Goal: Information Seeking & Learning: Find specific fact

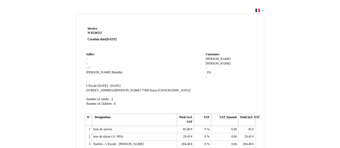
drag, startPoint x: 92, startPoint y: 33, endPoint x: 104, endPoint y: 34, distance: 12.1
click at [104, 34] on strong "N° 6530537 6530537" at bounding box center [120, 33] width 64 height 4
copy span "6530537"
click at [107, 59] on td "Seller: Seller: - - - - - [PERSON_NAME] - SIRET L'Escale L'Escale [DATE] - [DAT…" at bounding box center [144, 81] width 119 height 61
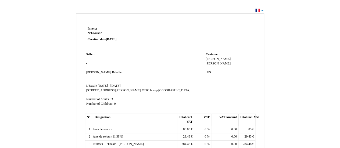
scroll to position [22, 0]
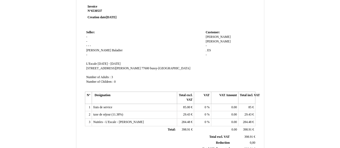
click at [100, 63] on span "[DATE] - [DATE]" at bounding box center [109, 63] width 23 height 3
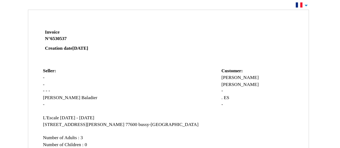
scroll to position [0, 0]
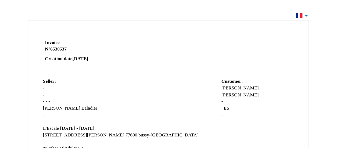
click at [116, 40] on span "[DATE]" at bounding box center [111, 39] width 10 height 3
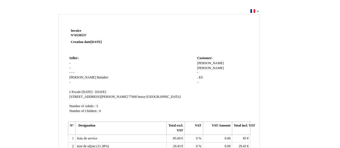
click at [215, 60] on span "[PERSON_NAME]" at bounding box center [218, 58] width 25 height 3
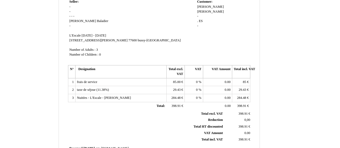
scroll to position [18, 0]
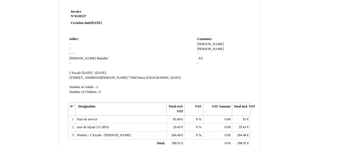
click at [112, 55] on span "Baladier" at bounding box center [117, 54] width 11 height 3
copy td "[PERSON_NAME]"
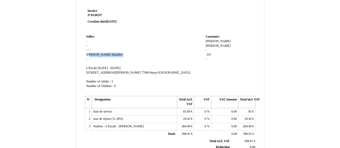
scroll to position [0, 0]
